Goal: Find specific page/section: Find specific page/section

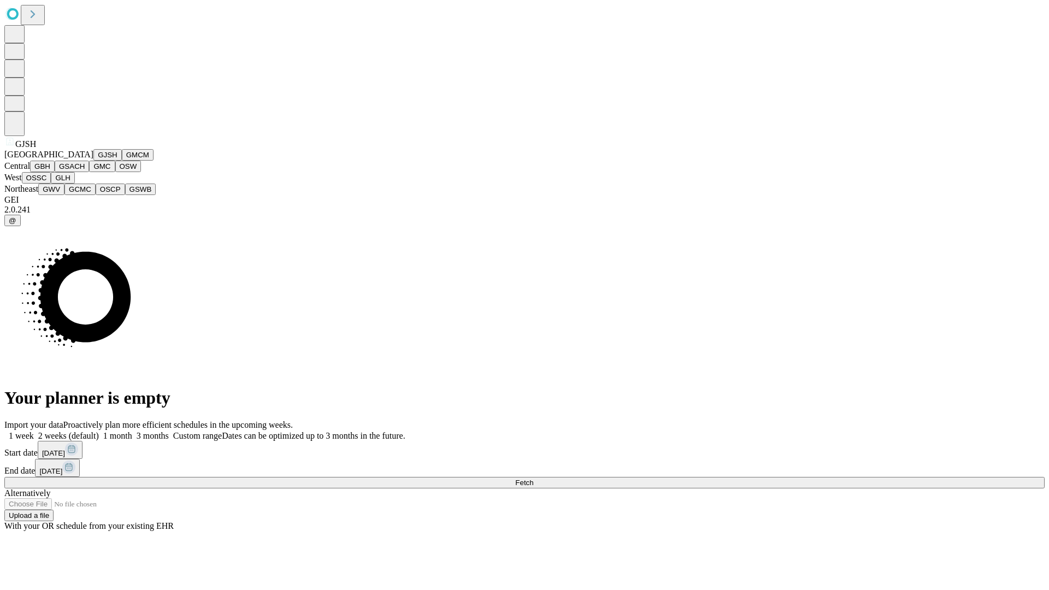
click at [93, 161] on button "GJSH" at bounding box center [107, 154] width 28 height 11
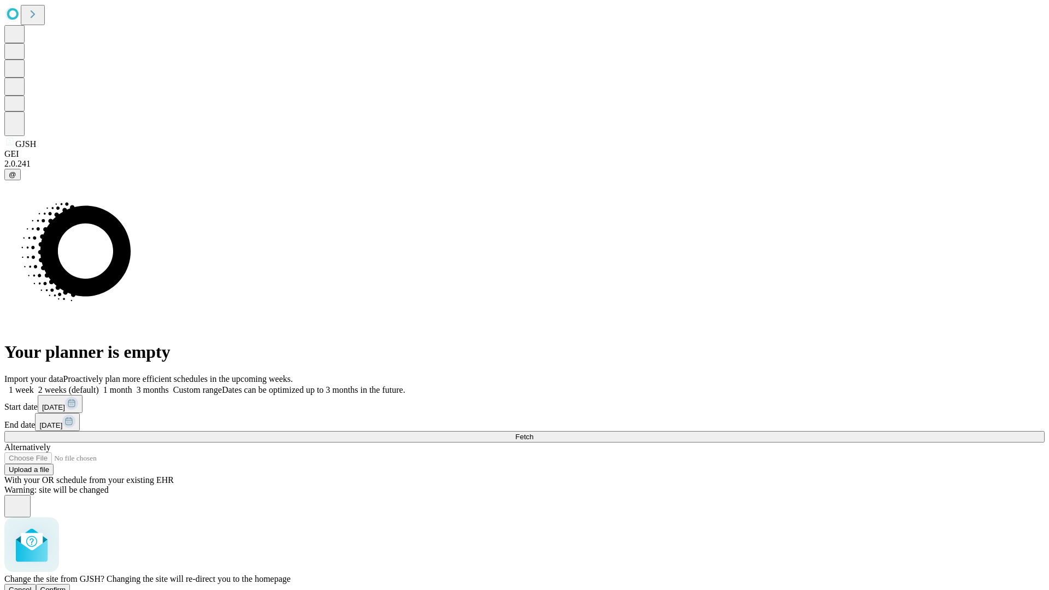
click at [66, 586] on span "Confirm" at bounding box center [53, 590] width 26 height 8
click at [132, 385] on label "1 month" at bounding box center [115, 389] width 33 height 9
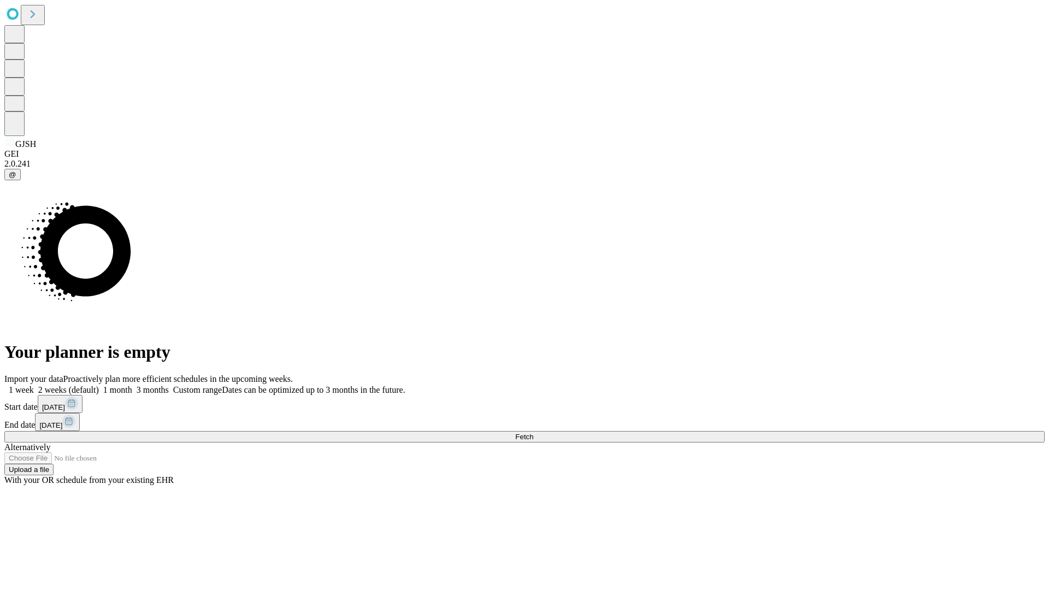
click at [533, 433] on span "Fetch" at bounding box center [524, 437] width 18 height 8
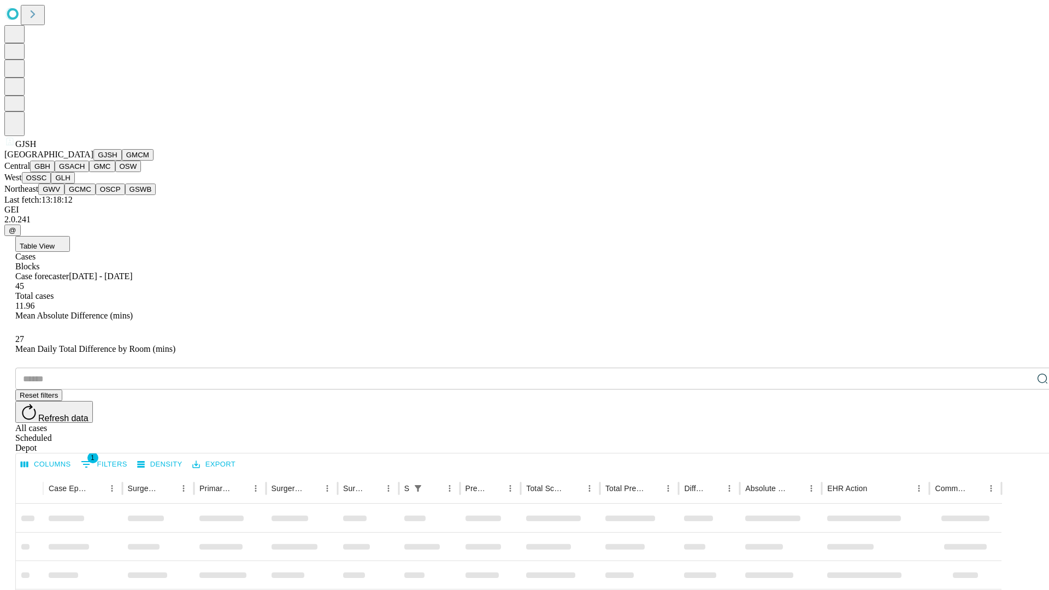
click at [122, 161] on button "GMCM" at bounding box center [138, 154] width 32 height 11
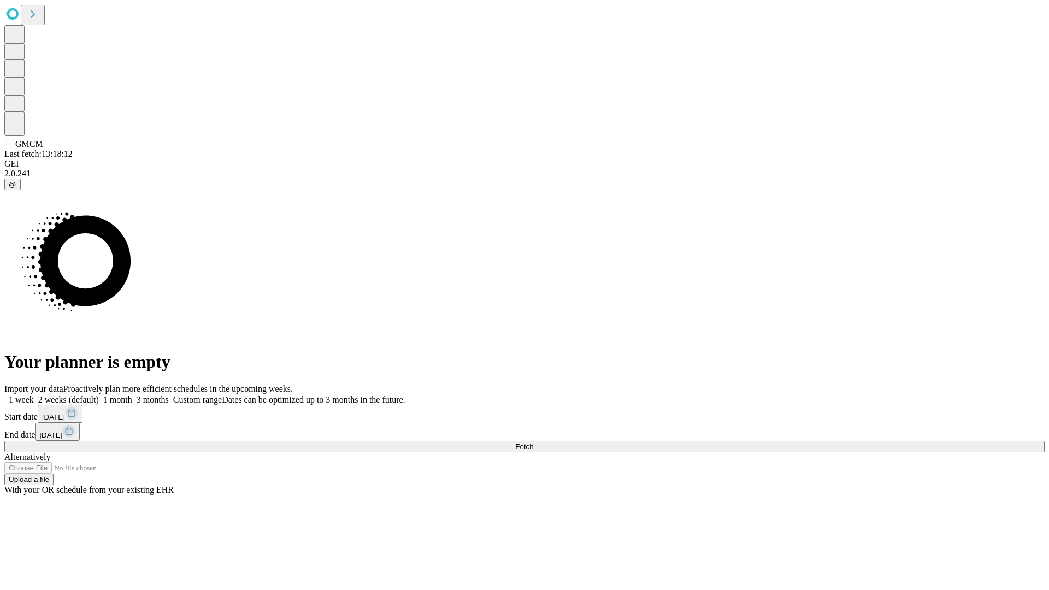
click at [132, 395] on label "1 month" at bounding box center [115, 399] width 33 height 9
click at [533, 443] on span "Fetch" at bounding box center [524, 447] width 18 height 8
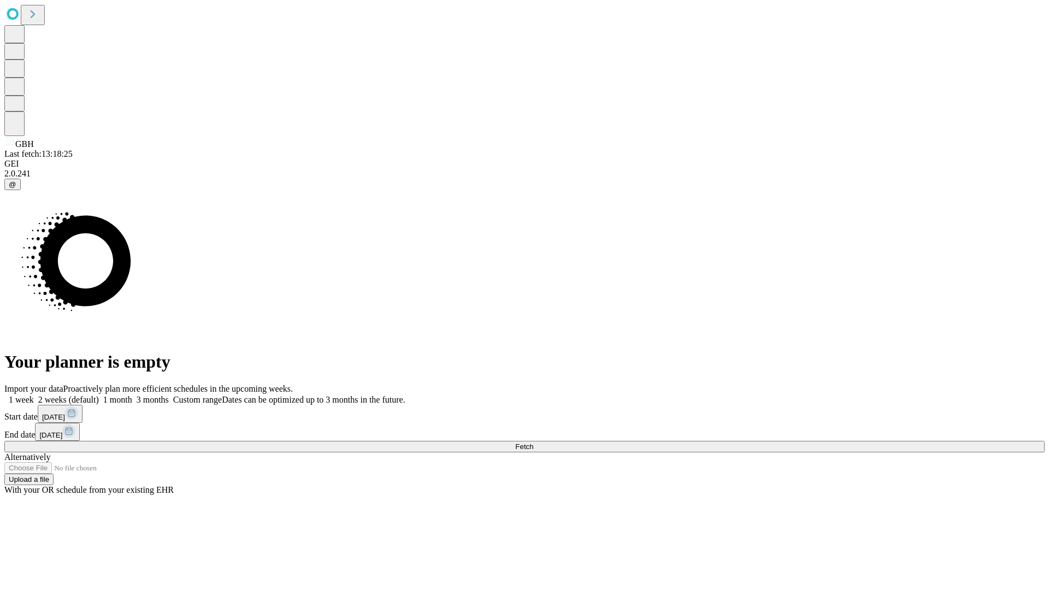
click at [132, 395] on label "1 month" at bounding box center [115, 399] width 33 height 9
click at [533, 443] on span "Fetch" at bounding box center [524, 447] width 18 height 8
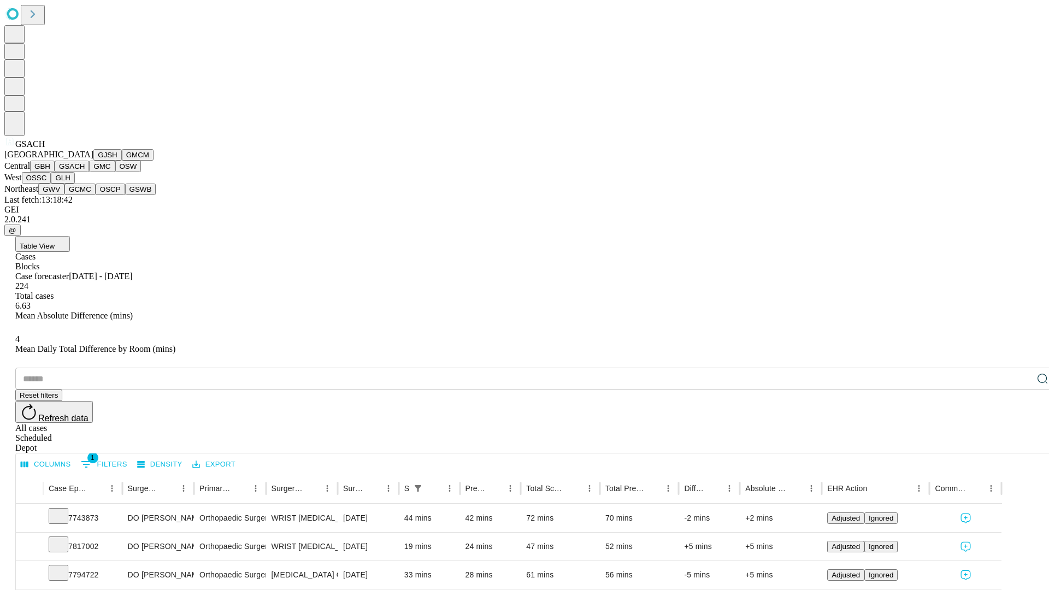
click at [89, 172] on button "GMC" at bounding box center [102, 166] width 26 height 11
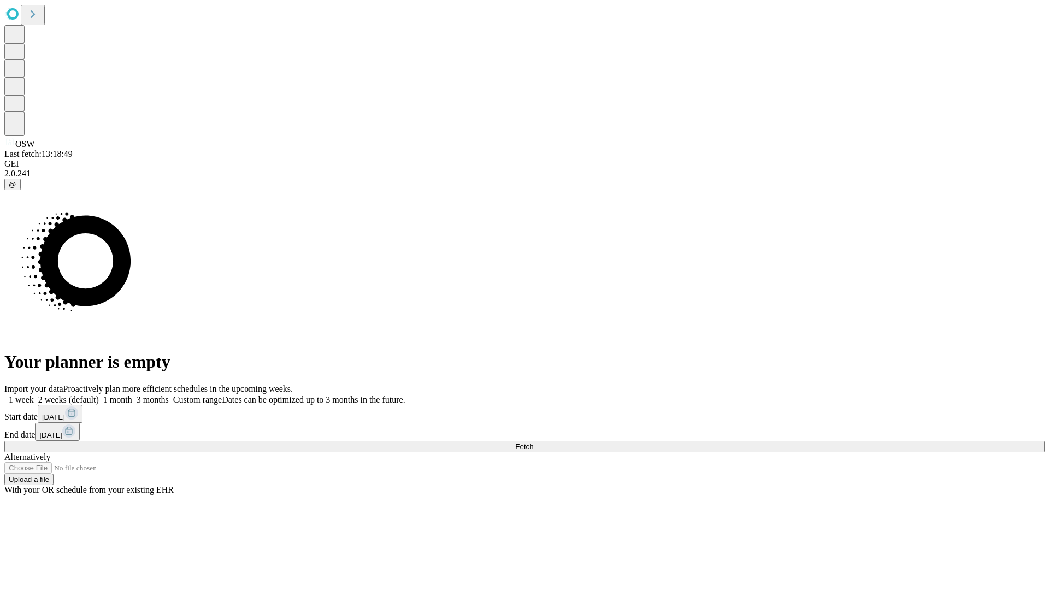
click at [533, 443] on span "Fetch" at bounding box center [524, 447] width 18 height 8
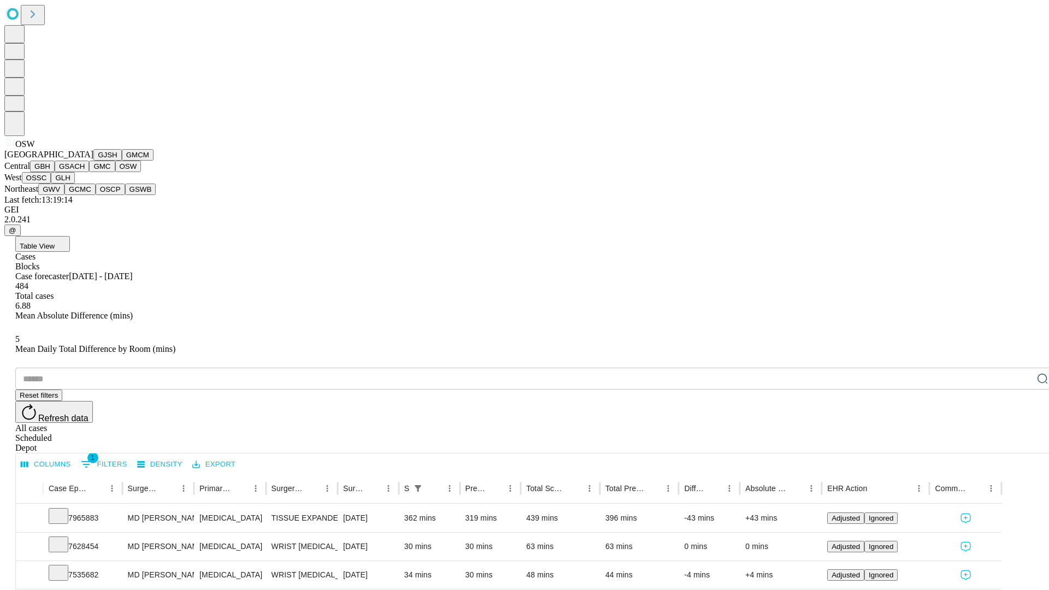
click at [51, 184] on button "OSSC" at bounding box center [37, 177] width 30 height 11
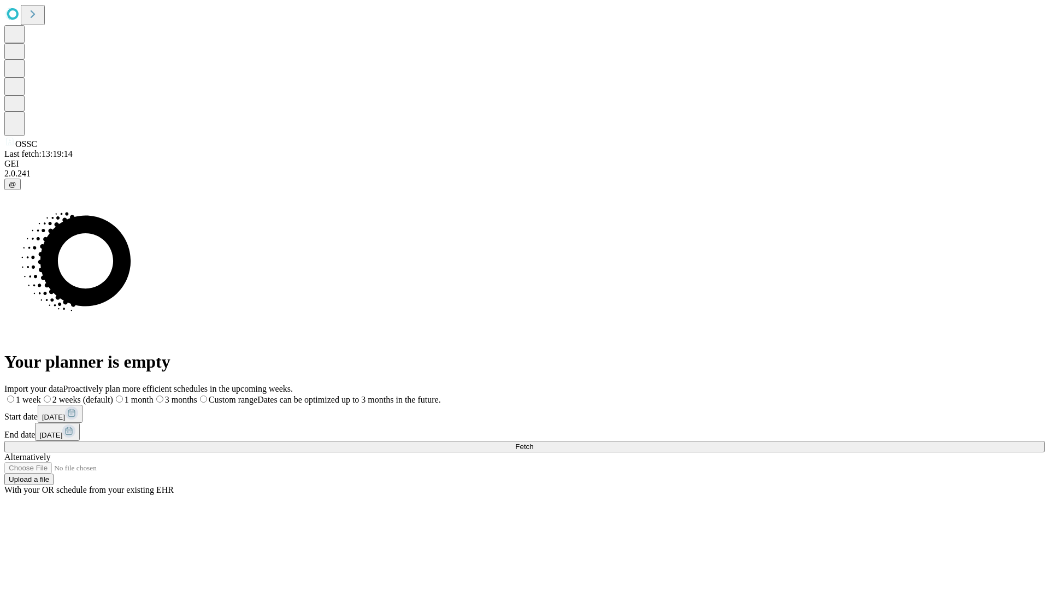
click at [154, 395] on label "1 month" at bounding box center [133, 399] width 40 height 9
click at [533, 443] on span "Fetch" at bounding box center [524, 447] width 18 height 8
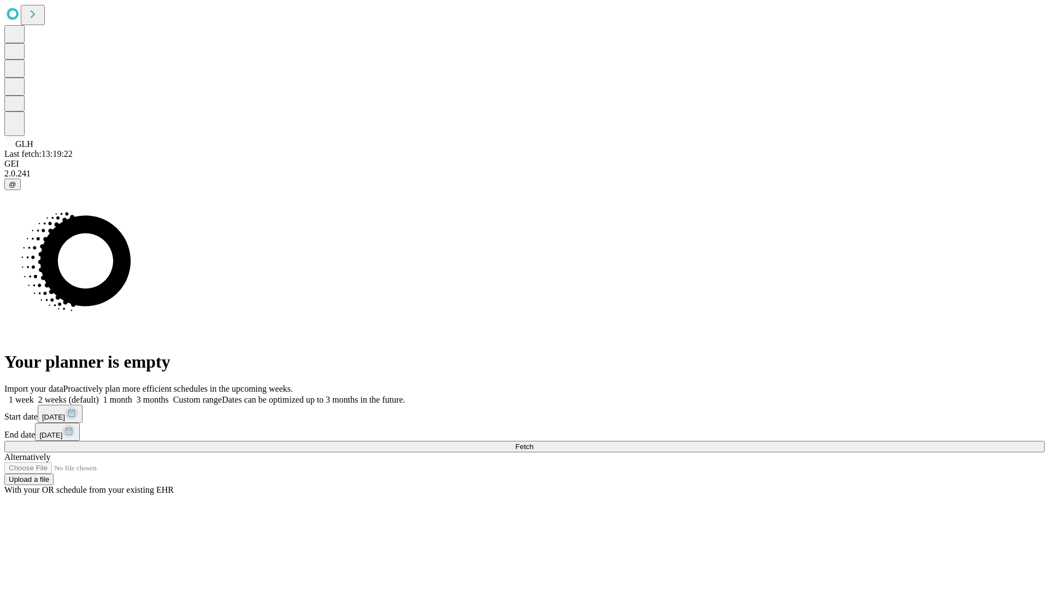
click at [132, 395] on label "1 month" at bounding box center [115, 399] width 33 height 9
click at [533, 443] on span "Fetch" at bounding box center [524, 447] width 18 height 8
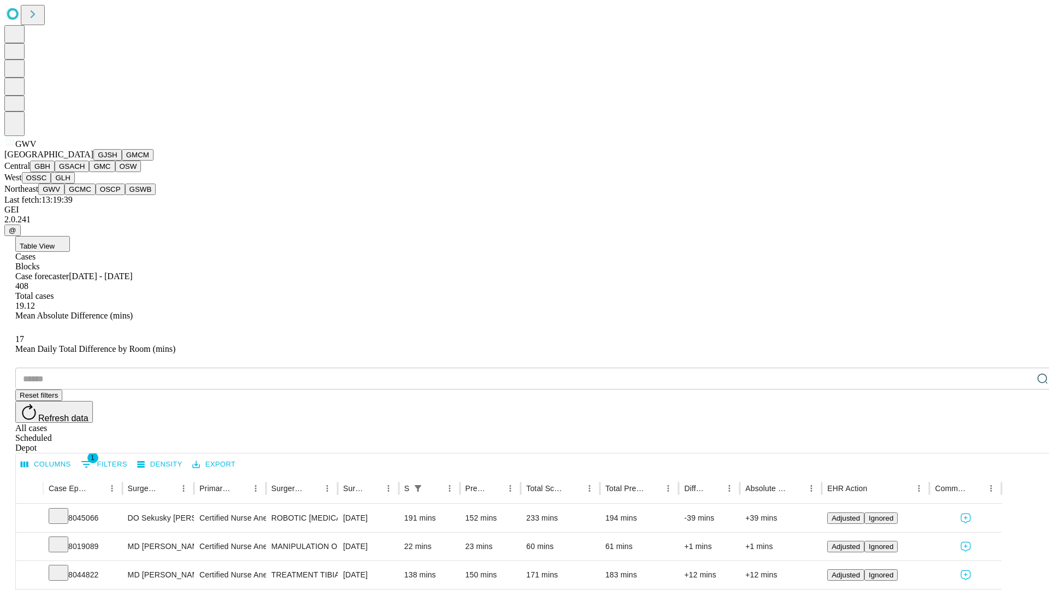
click at [85, 195] on button "GCMC" at bounding box center [79, 189] width 31 height 11
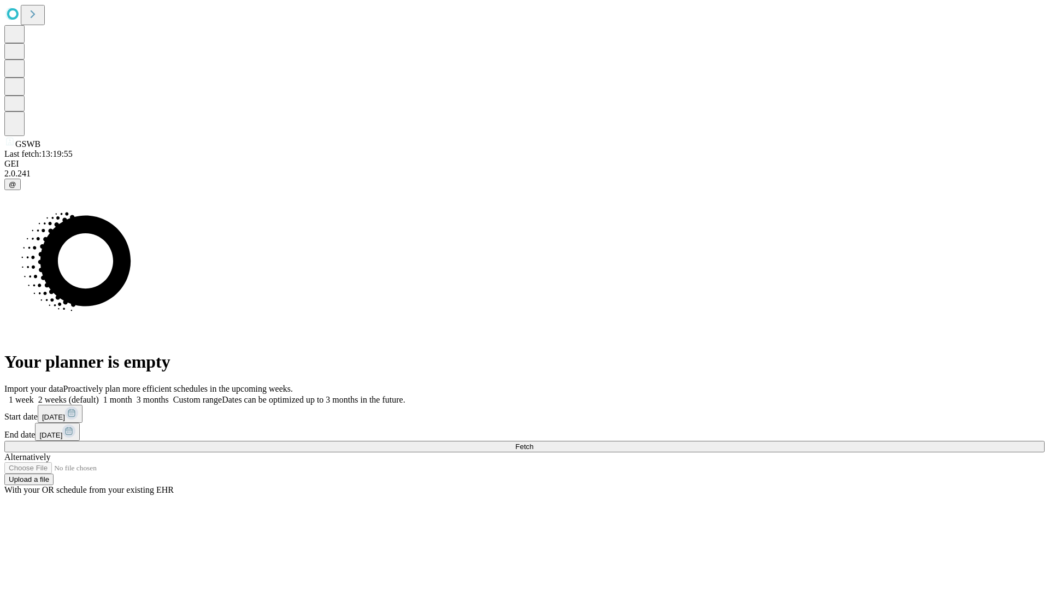
click at [132, 395] on label "1 month" at bounding box center [115, 399] width 33 height 9
click at [533, 443] on span "Fetch" at bounding box center [524, 447] width 18 height 8
